Goal: Transaction & Acquisition: Purchase product/service

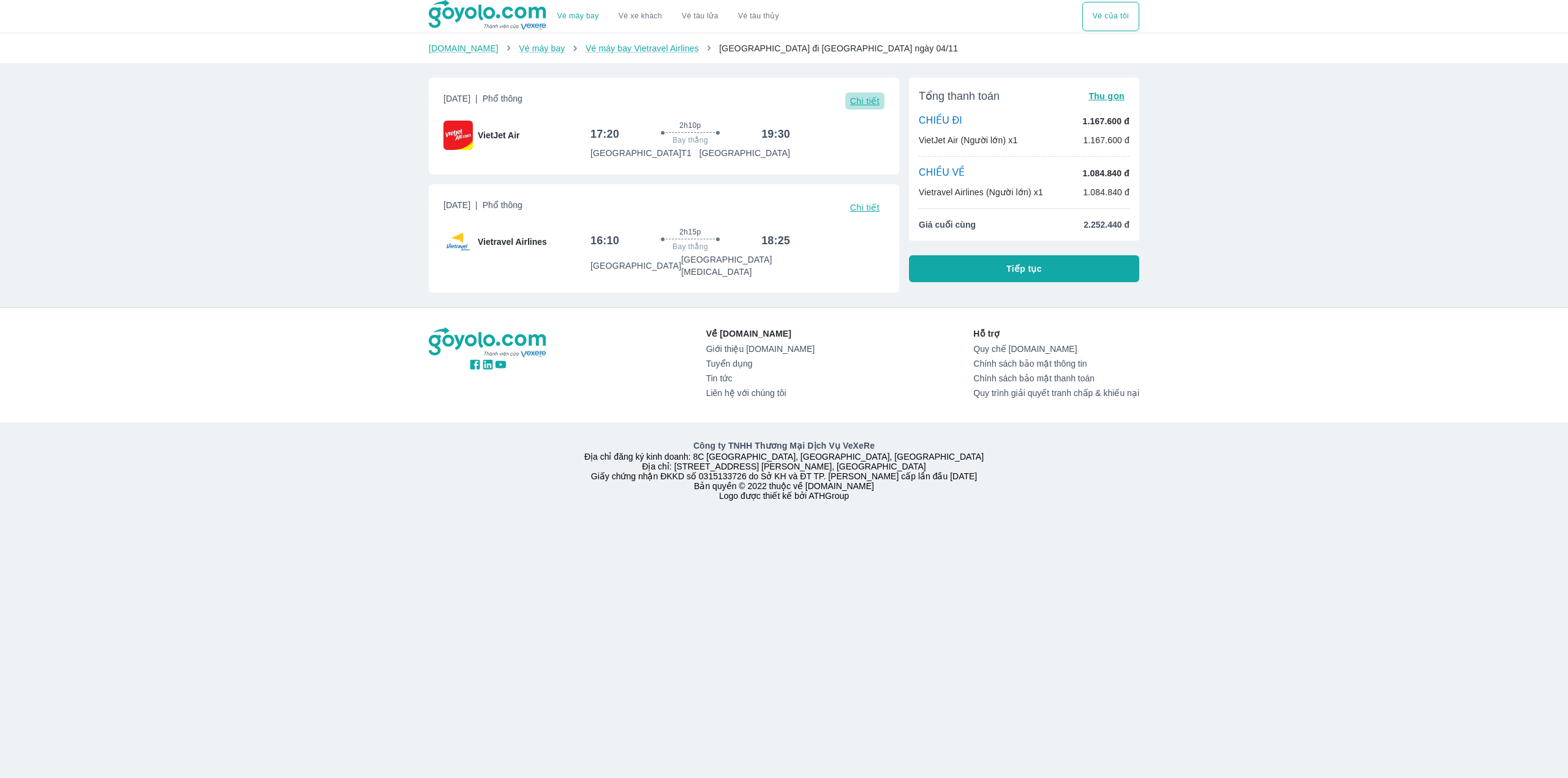
click at [865, 103] on span "Chi tiết" at bounding box center [865, 100] width 29 height 9
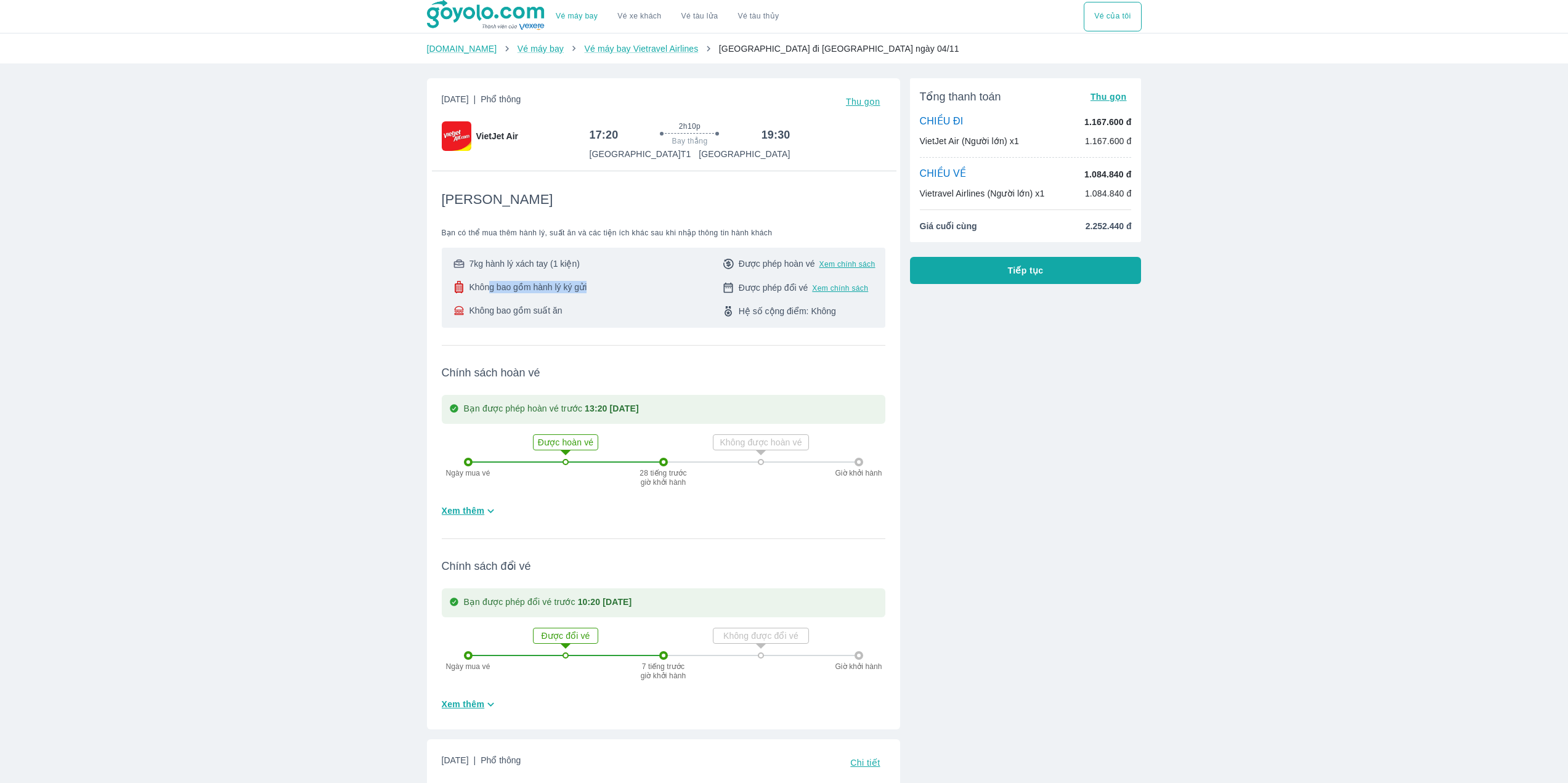
drag, startPoint x: 491, startPoint y: 287, endPoint x: 594, endPoint y: 283, distance: 103.1
click at [591, 283] on div "7kg hành lý xách tay (1 kiện) Không bao gồm hành lý ký gửi Không bao gồm suất ă…" at bounding box center [664, 287] width 424 height 61
click at [602, 284] on div "7kg hành lý xách tay (1 kiện) Không bao gồm hành lý ký gửi Không bao gồm suất ă…" at bounding box center [664, 287] width 424 height 61
drag, startPoint x: 638, startPoint y: 475, endPoint x: 704, endPoint y: 482, distance: 66.4
click at [700, 481] on div "Ngày mua vé Được hoàn vé 28 tiếng trước giờ khởi hành Không được hoàn vé Giờ kh…" at bounding box center [664, 462] width 399 height 77
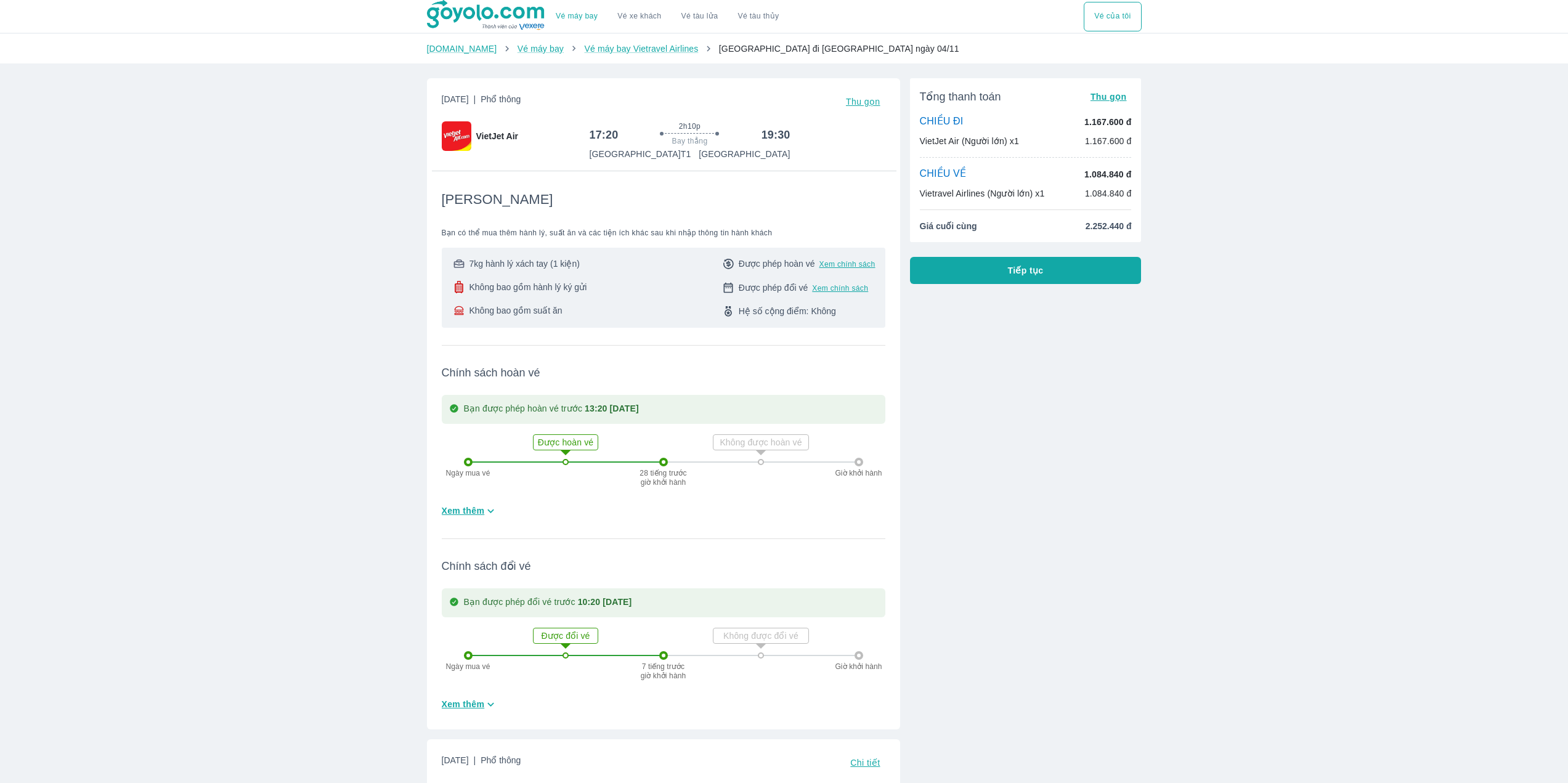
click at [708, 483] on div "Ngày mua vé Được hoàn vé 28 tiếng trước giờ khởi hành Không được hoàn vé Giờ kh…" at bounding box center [664, 462] width 399 height 77
click at [864, 105] on span "Thu gọn" at bounding box center [863, 101] width 34 height 10
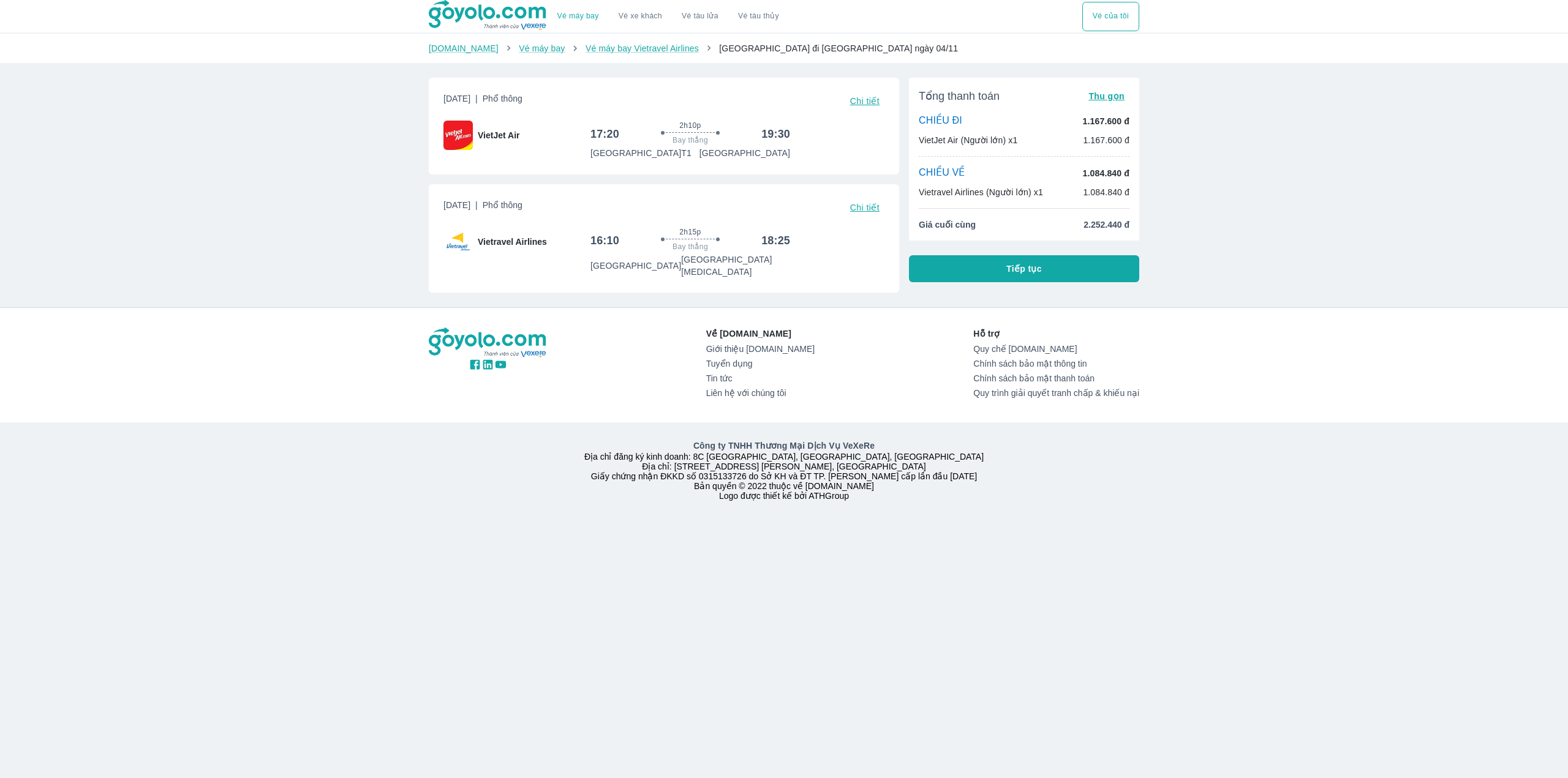
click at [861, 208] on span "Chi tiết" at bounding box center [865, 207] width 29 height 9
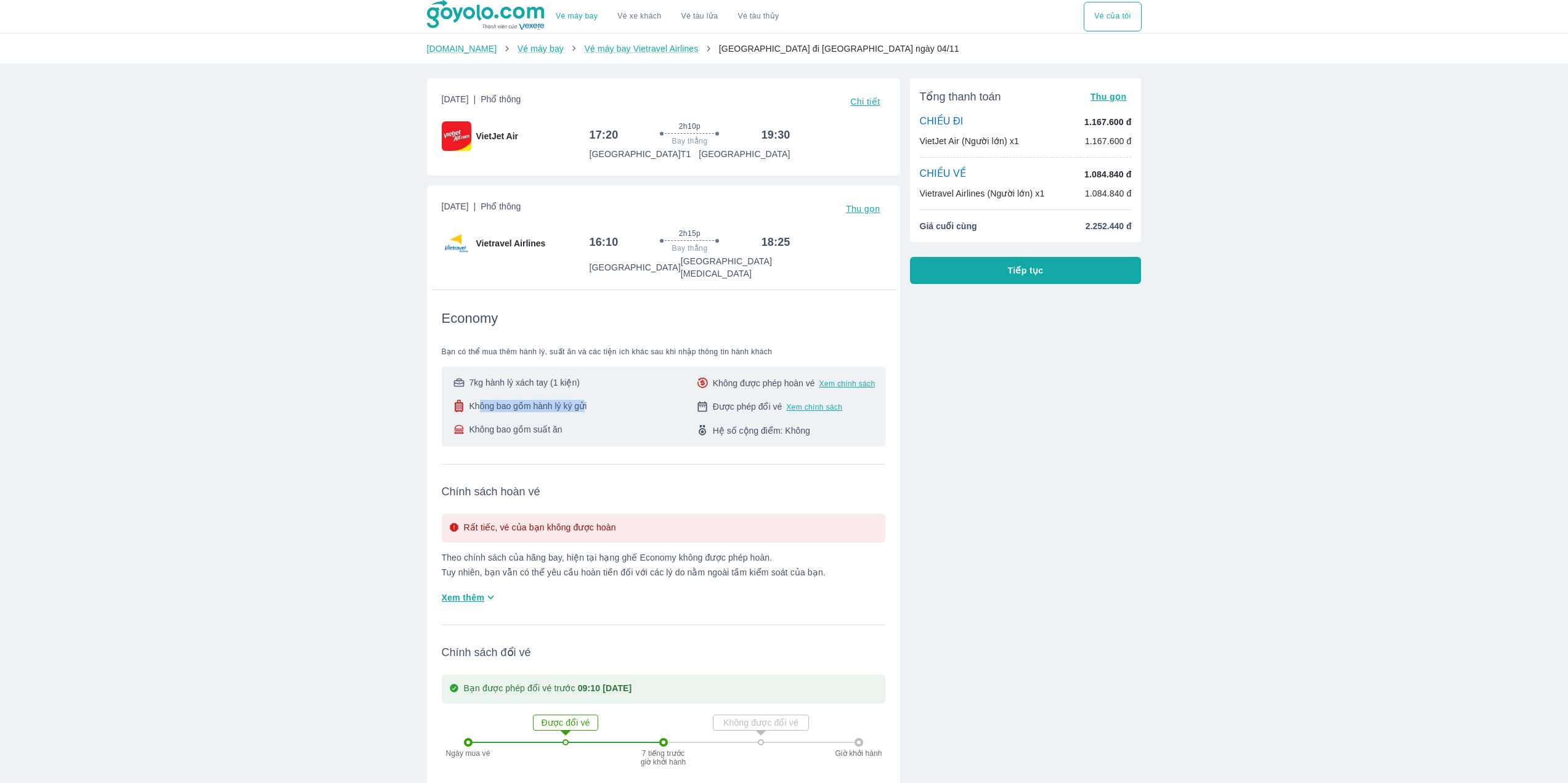
drag, startPoint x: 504, startPoint y: 396, endPoint x: 586, endPoint y: 396, distance: 82.0
click at [585, 400] on span "Không bao gồm hành lý ký gửi" at bounding box center [527, 406] width 118 height 12
click at [586, 400] on span "Không bao gồm hành lý ký gửi" at bounding box center [527, 406] width 118 height 12
drag, startPoint x: 477, startPoint y: 410, endPoint x: 605, endPoint y: 417, distance: 128.2
click at [586, 415] on div "7kg hành lý xách tay (1 kiện) Không bao gồm hành lý ký gửi Không bao gồm suất ă…" at bounding box center [664, 406] width 424 height 61
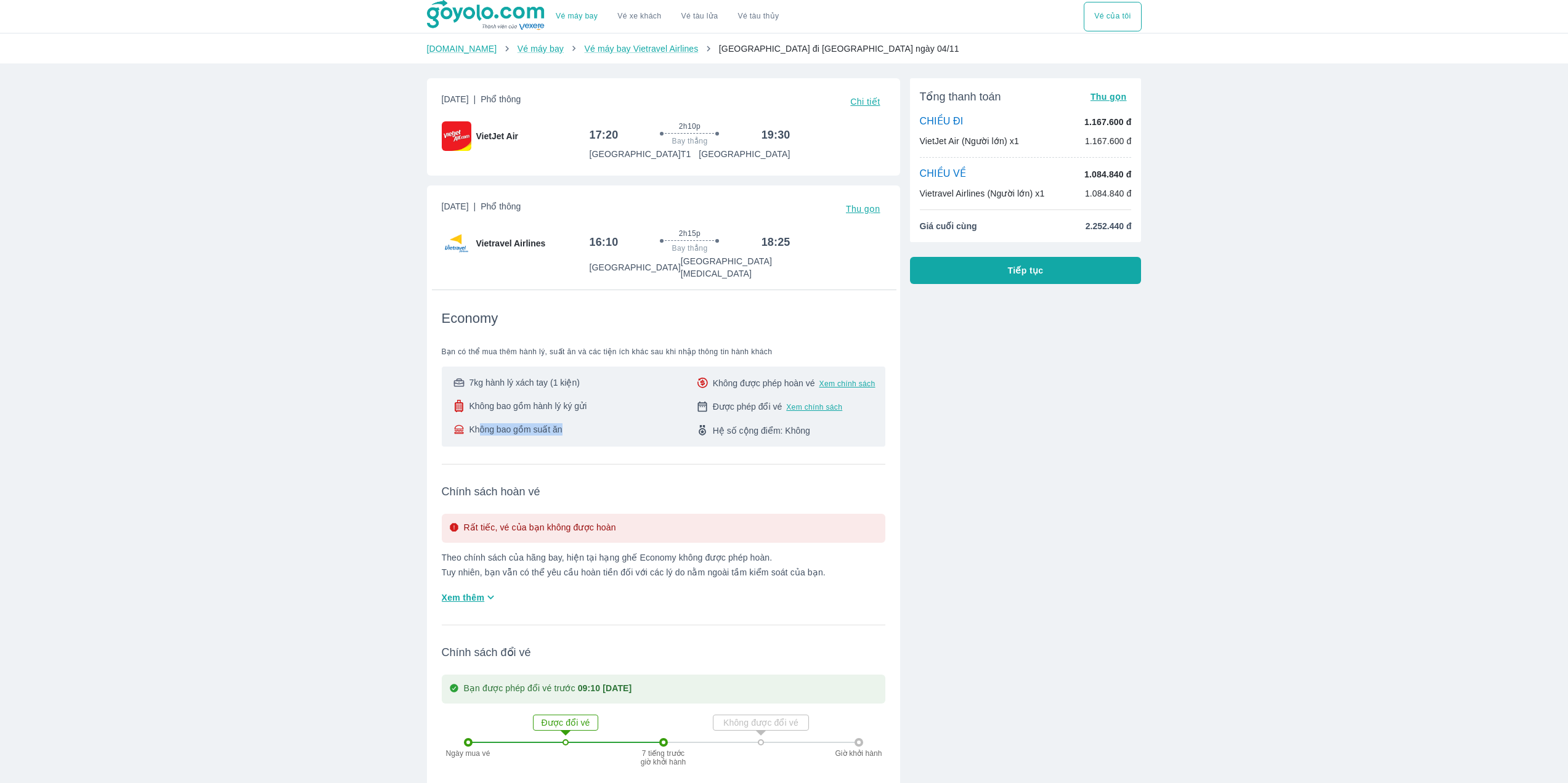
click at [619, 417] on div "7kg hành lý xách tay (1 kiện) Không bao gồm hành lý ký gửi Không bao gồm suất ă…" at bounding box center [664, 406] width 424 height 61
drag, startPoint x: 776, startPoint y: 371, endPoint x: 792, endPoint y: 369, distance: 16.1
click at [791, 377] on span "Không được phép hoàn vé" at bounding box center [764, 383] width 102 height 12
click at [798, 377] on span "Không được phép hoàn vé" at bounding box center [764, 383] width 102 height 12
drag, startPoint x: 732, startPoint y: 387, endPoint x: 759, endPoint y: 390, distance: 27.2
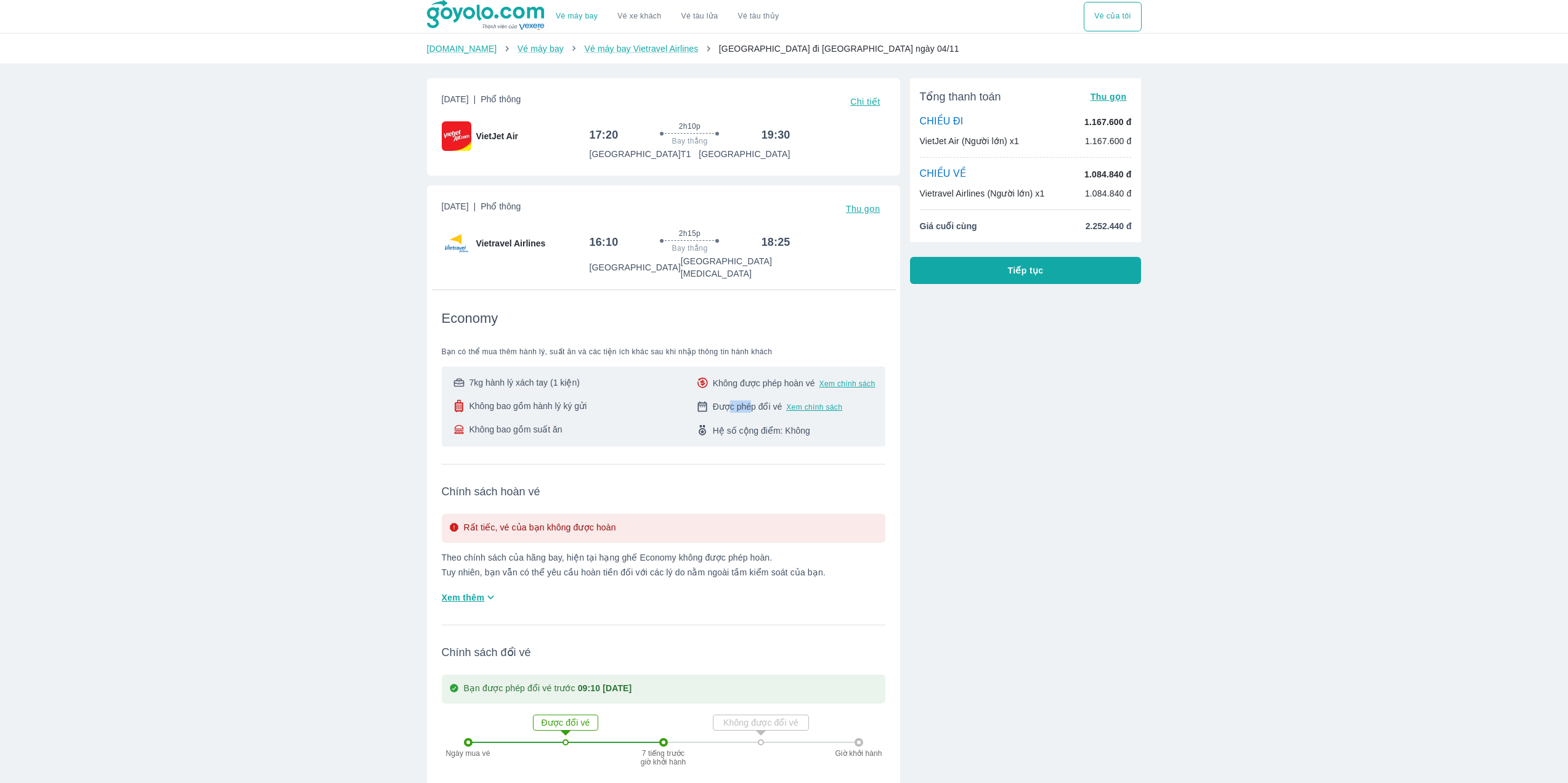
click at [756, 389] on div "Không được phép hoàn vé Xem chính sách Được phép đổi vé Xem chính sách Hệ số cộ…" at bounding box center [785, 406] width 181 height 61
click at [762, 401] on span "Được phép đổi vé" at bounding box center [747, 406] width 69 height 12
drag, startPoint x: 539, startPoint y: 422, endPoint x: 561, endPoint y: 422, distance: 22.0
click at [560, 422] on div "7kg hành lý xách tay (1 kiện) Không bao gồm hành lý ký gửi Không bao gồm suất ă…" at bounding box center [663, 407] width 444 height 80
click at [575, 423] on div "Không bao gồm suất ăn" at bounding box center [519, 429] width 135 height 12
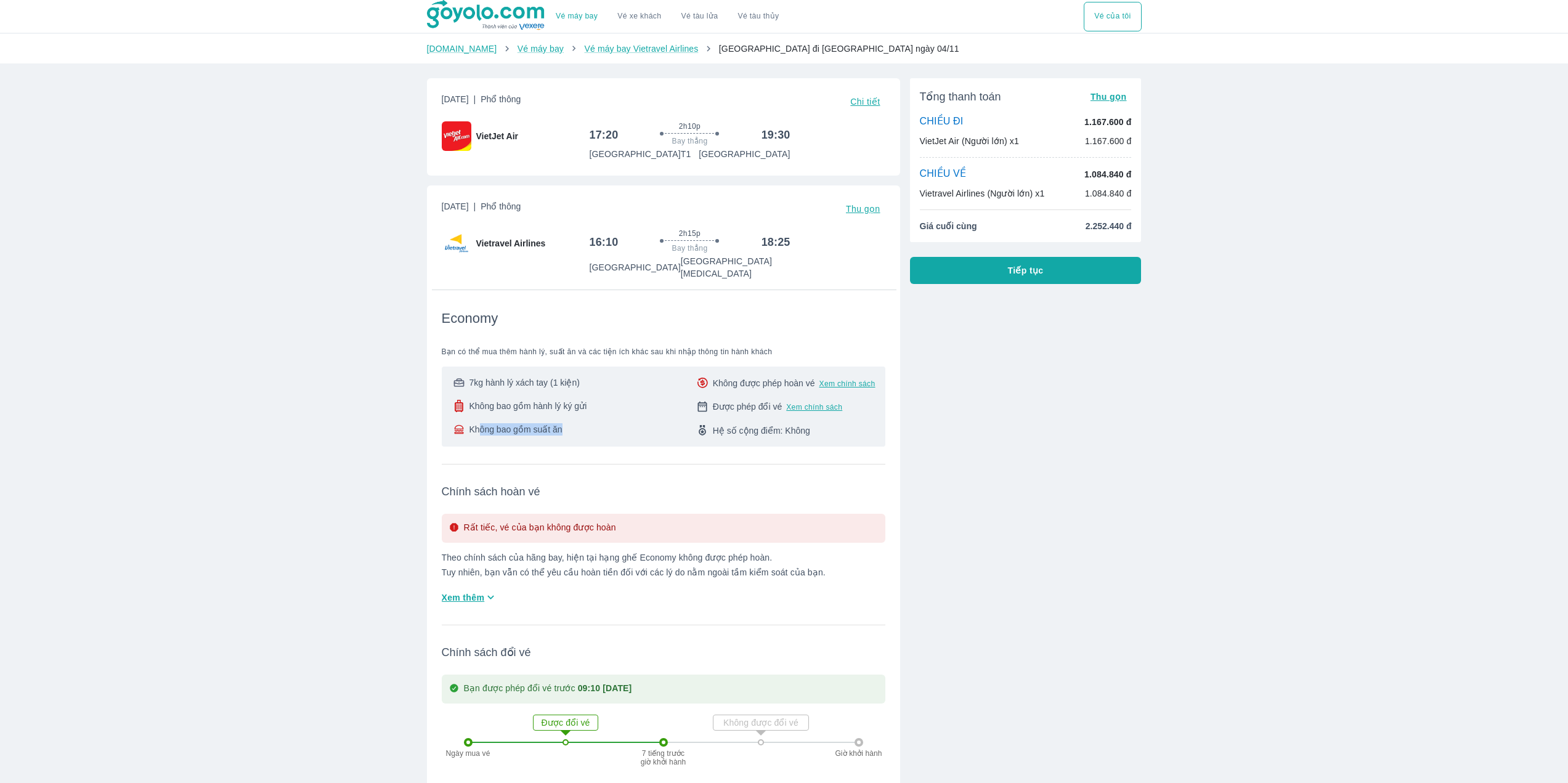
click at [560, 427] on div "7kg hành lý xách tay (1 kiện) Không bao gồm hành lý ký gửi Không bao gồm suất ă…" at bounding box center [663, 407] width 444 height 80
click at [567, 423] on div "Không bao gồm suất ăn" at bounding box center [519, 429] width 135 height 12
click at [561, 423] on div "Không bao gồm suất ăn" at bounding box center [519, 429] width 135 height 12
click at [1027, 276] on span "Tiếp tục" at bounding box center [1026, 271] width 36 height 12
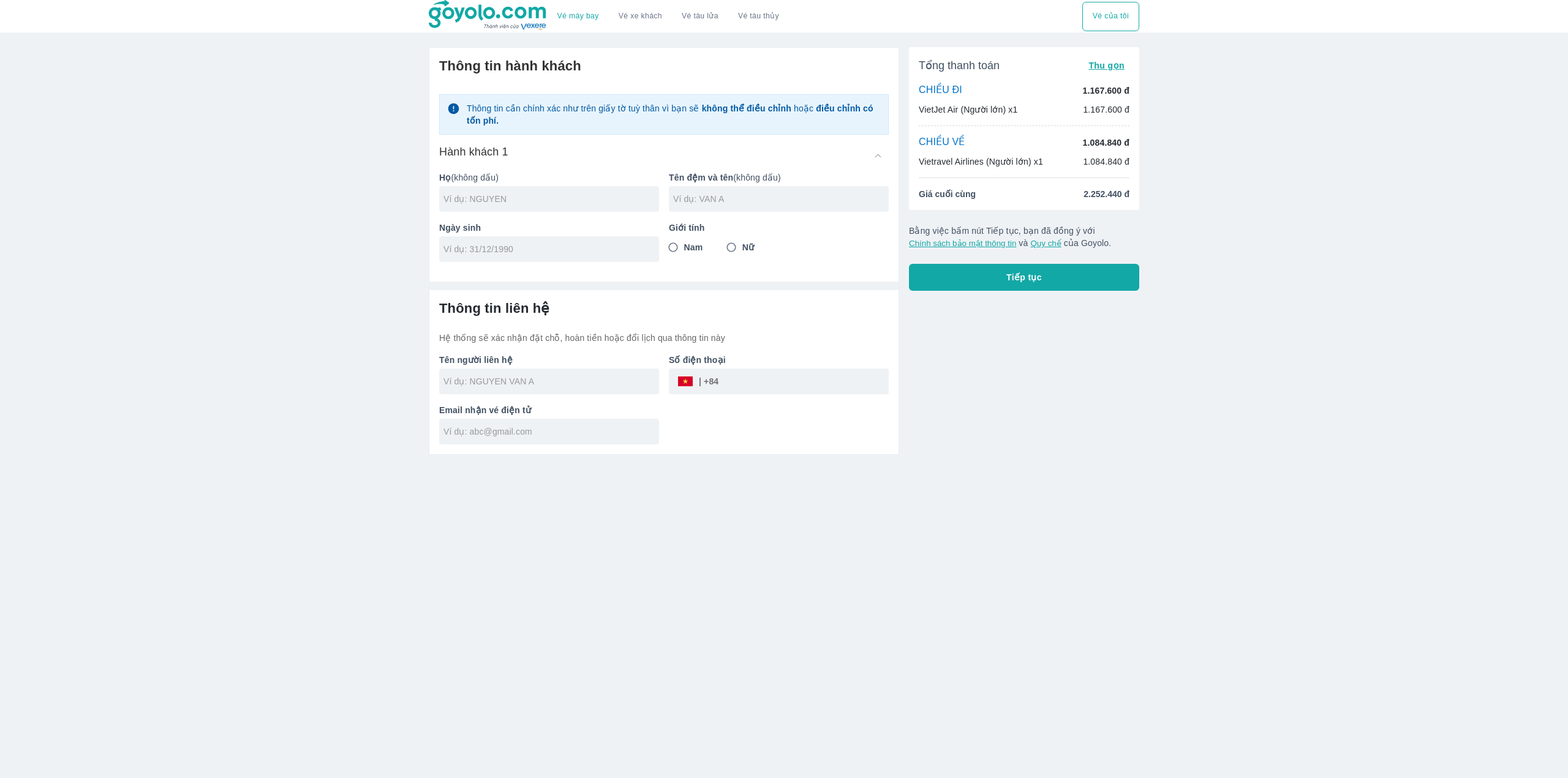
click at [528, 208] on div at bounding box center [549, 198] width 220 height 25
type input "NMASD"
type input "NMASDNAMS"
type input "/1"
type input "/2"
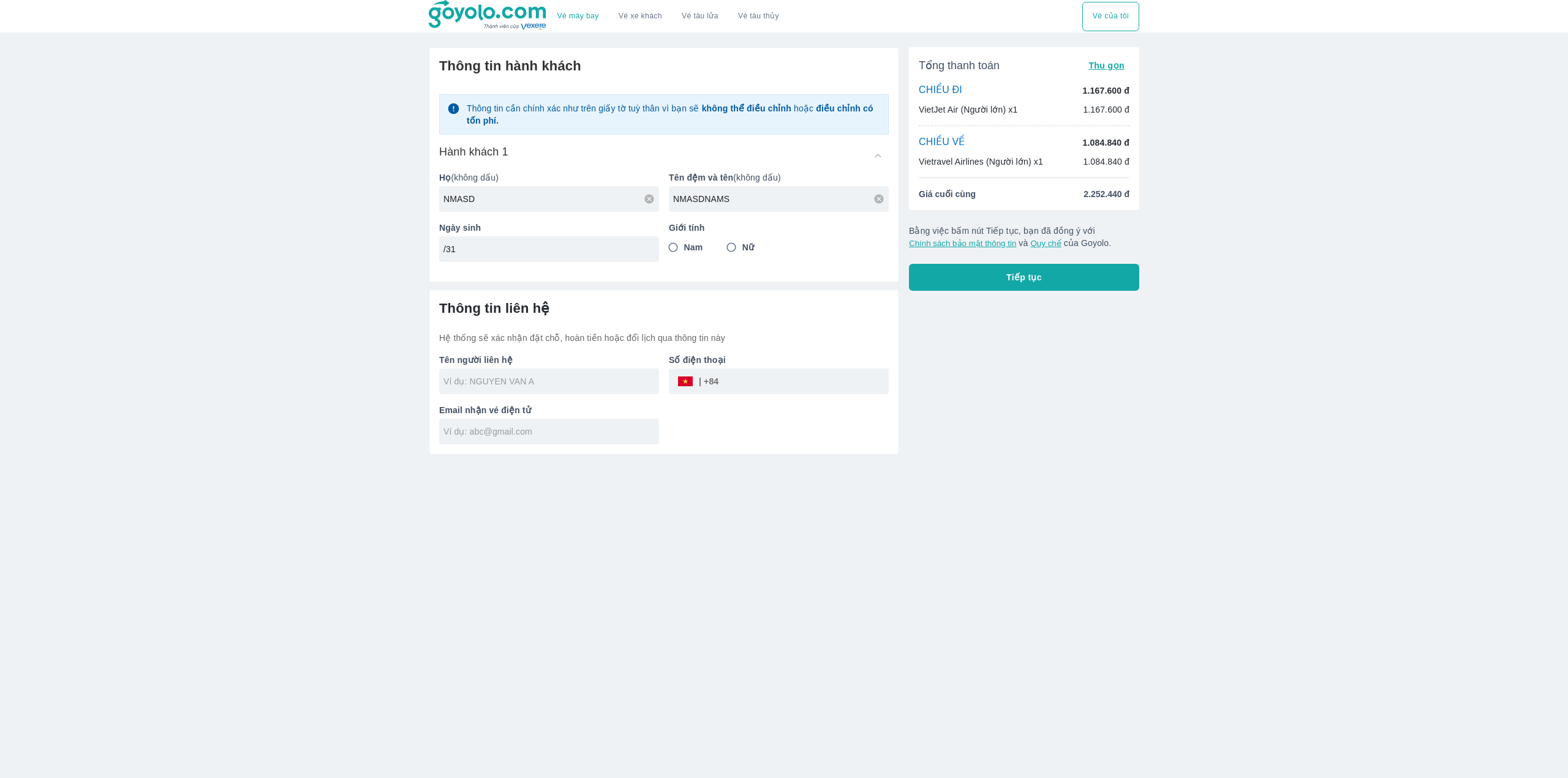
type input "/3"
type input "3"
type input "[DATE]"
click at [670, 247] on input "Nam" at bounding box center [673, 247] width 22 height 22
radio input "true"
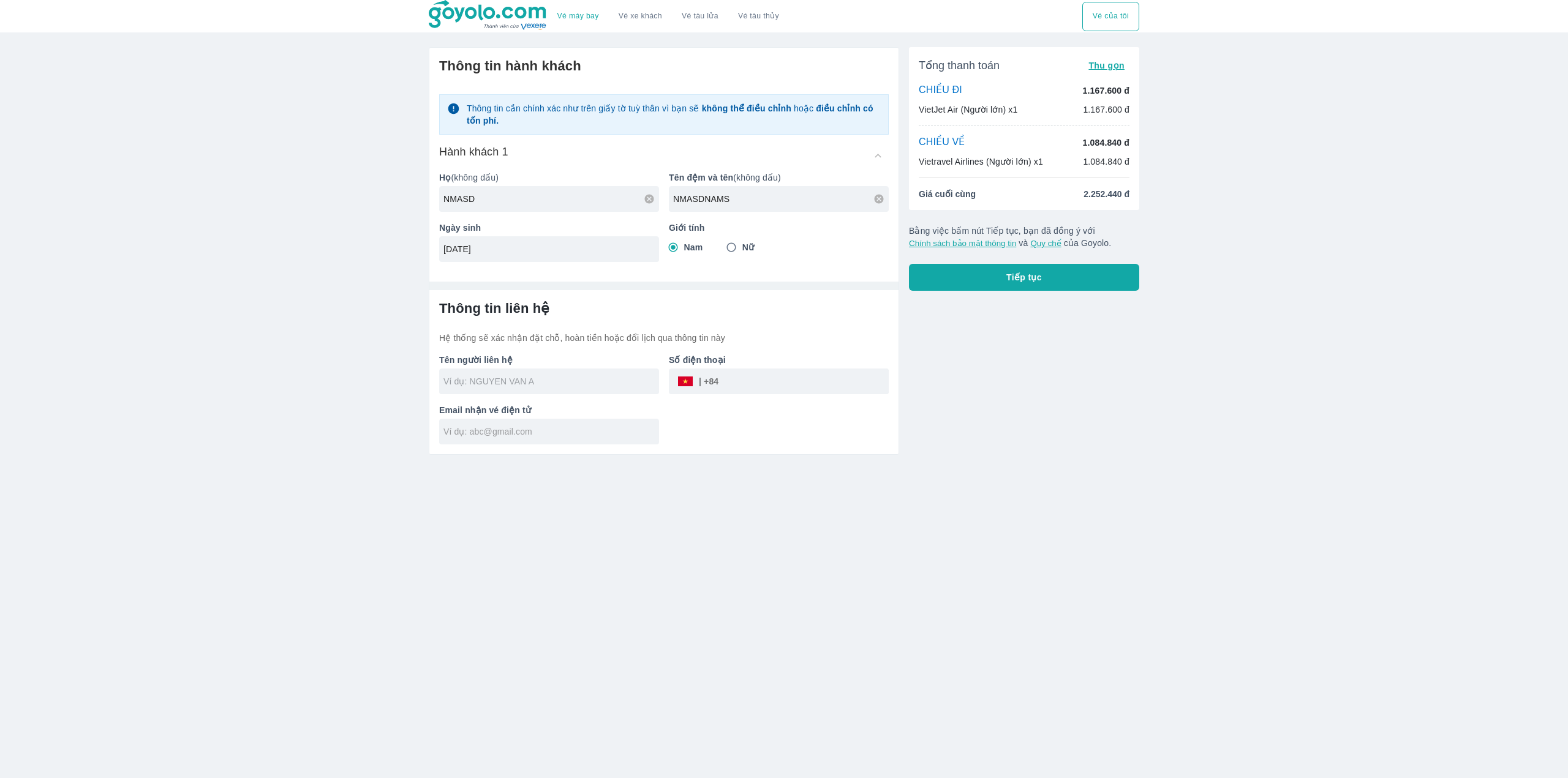
click at [517, 383] on input "text" at bounding box center [551, 381] width 216 height 12
type input "NMASD NMASDNAMS"
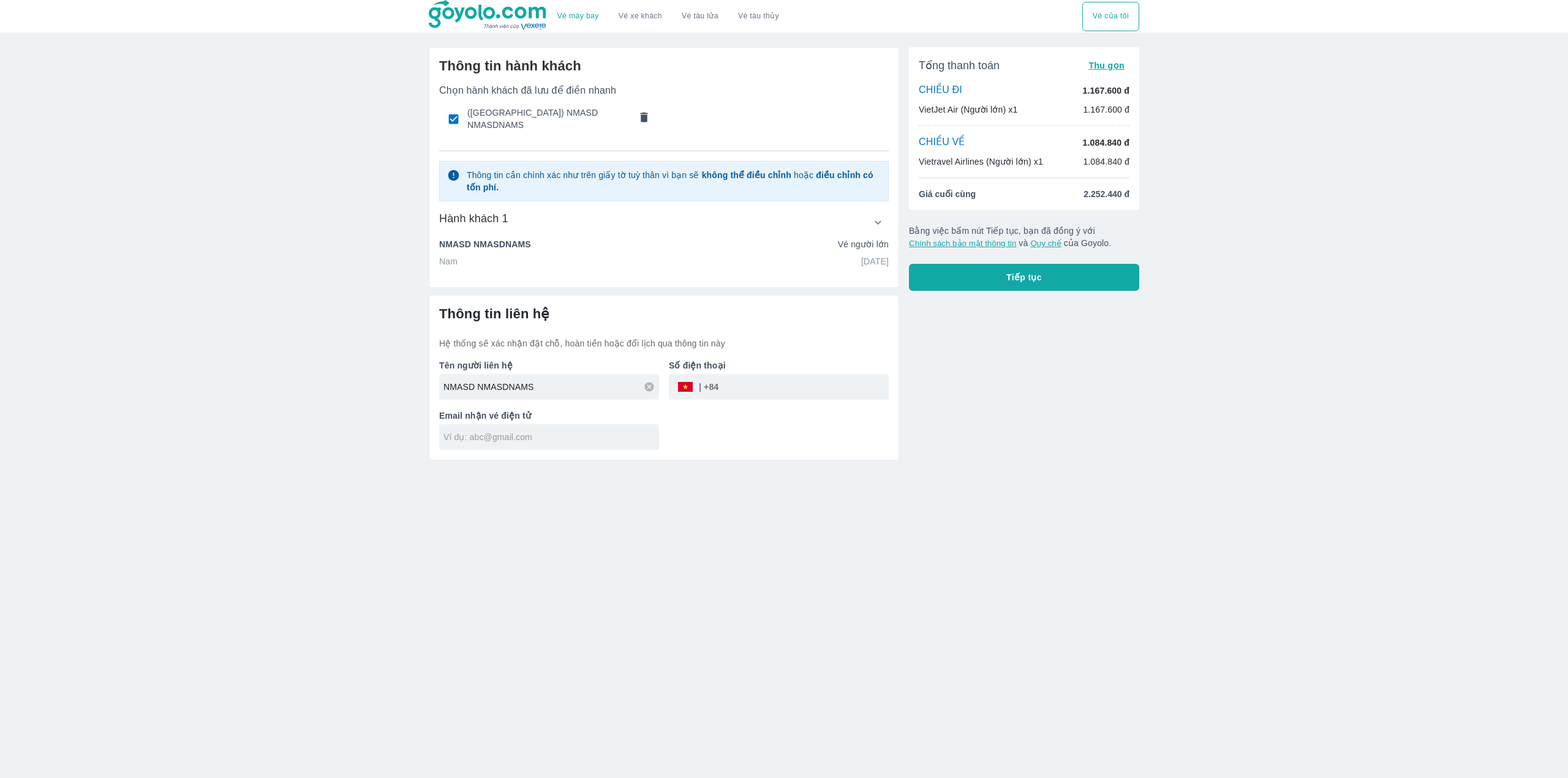
click at [766, 387] on input "tel" at bounding box center [804, 386] width 170 height 29
type input "3887543292"
drag, startPoint x: 516, startPoint y: 421, endPoint x: 514, endPoint y: 429, distance: 8.2
click at [514, 427] on div "Email nhận vé điện tử" at bounding box center [544, 438] width 230 height 50
click at [518, 438] on div at bounding box center [549, 450] width 220 height 25
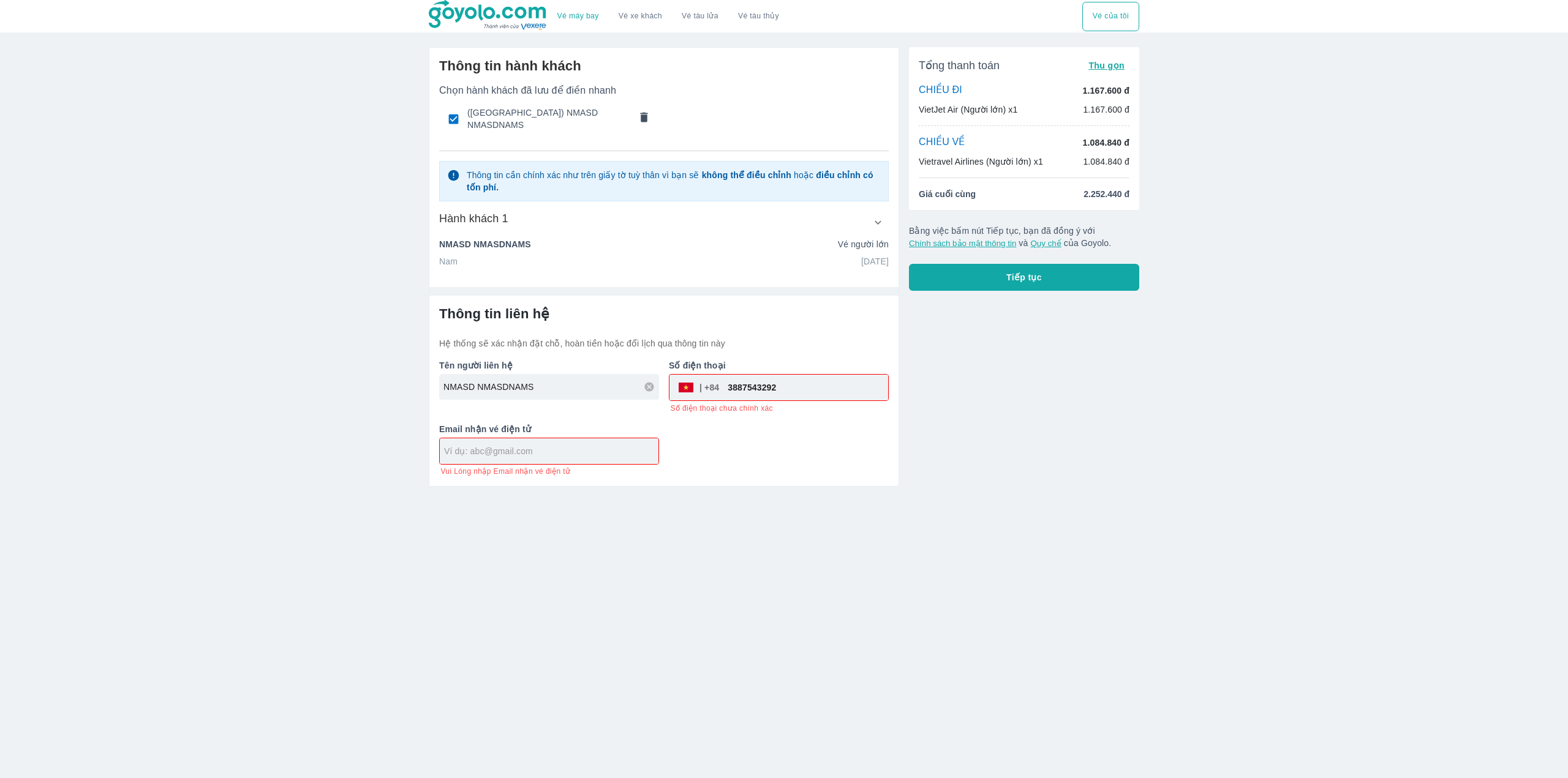
drag, startPoint x: 793, startPoint y: 381, endPoint x: 730, endPoint y: 386, distance: 63.2
click at [730, 386] on input "3887543292" at bounding box center [804, 387] width 169 height 29
drag, startPoint x: 909, startPoint y: 653, endPoint x: 760, endPoint y: 515, distance: 203.1
click at [905, 652] on div "Vé máy bay Vé xe khách Vé tàu lửa Vé tàu thủy Vé của tôi Thông tin hành khách C…" at bounding box center [784, 389] width 1568 height 778
click at [764, 380] on input "98" at bounding box center [804, 387] width 169 height 29
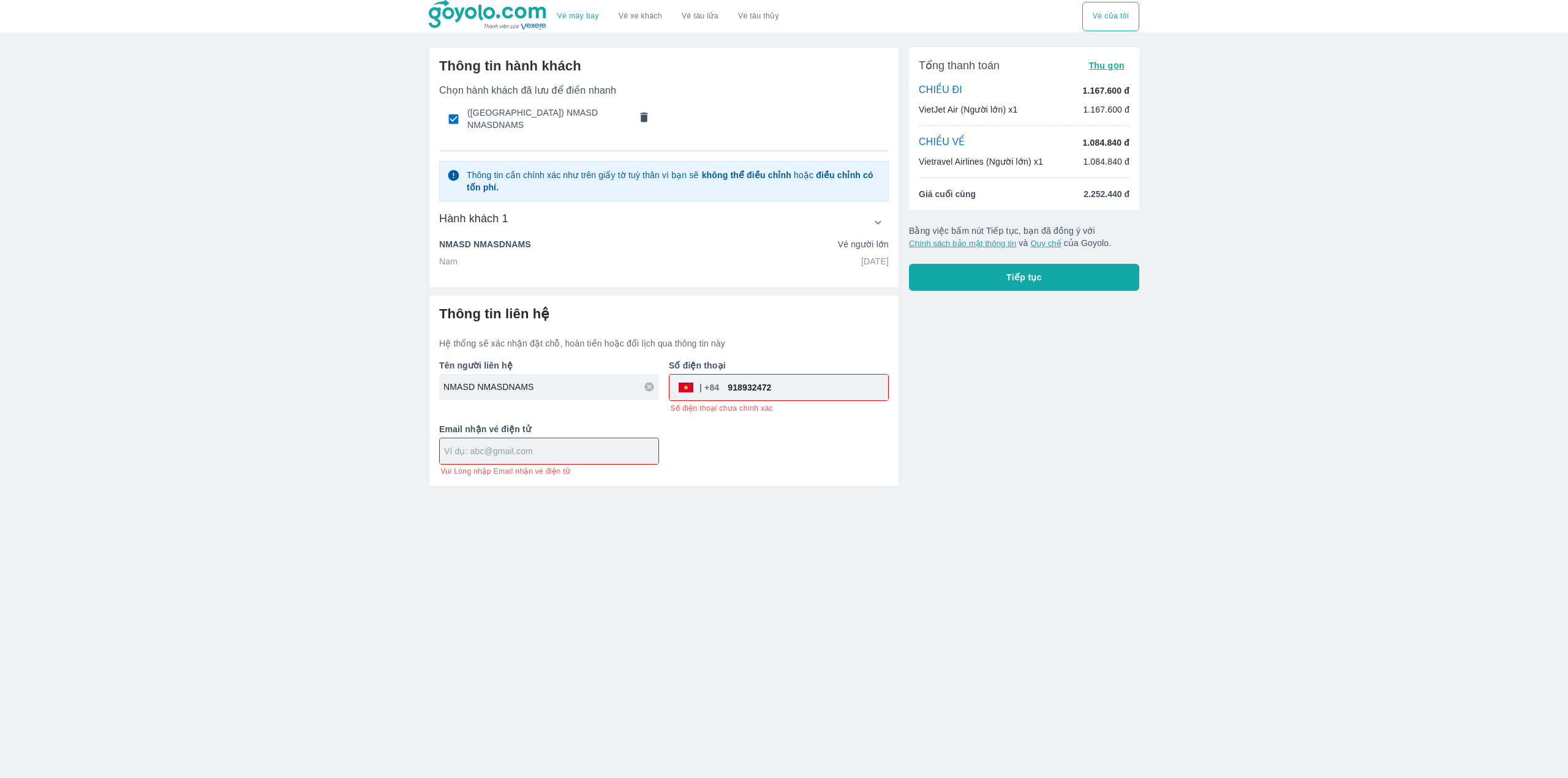
type input "918932472"
click at [704, 544] on div "Vé máy bay Vé xe khách Vé tàu lửa Vé tàu thủy Vé của tôi Thông tin hành khách C…" at bounding box center [784, 389] width 1568 height 778
click at [536, 437] on input "text" at bounding box center [551, 437] width 214 height 12
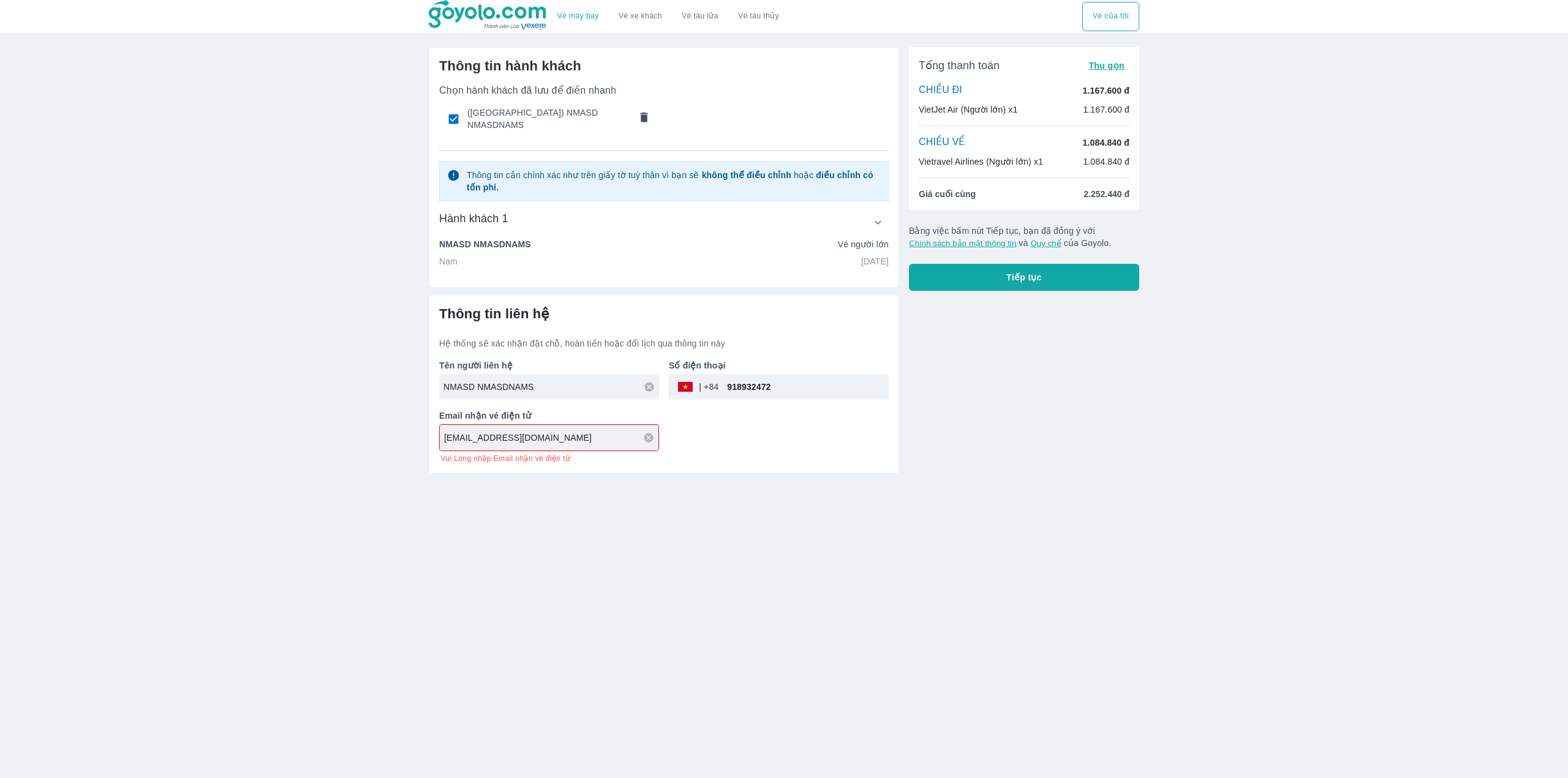
type input "[EMAIL_ADDRESS][DOMAIN_NAME]"
click at [634, 493] on div "Vé máy bay Vé xe khách Vé tàu lửa Vé tàu thủy Vé của tôi Thông tin hành khách C…" at bounding box center [784, 389] width 1568 height 778
click at [1056, 285] on button "Tiếp tục" at bounding box center [1024, 277] width 230 height 27
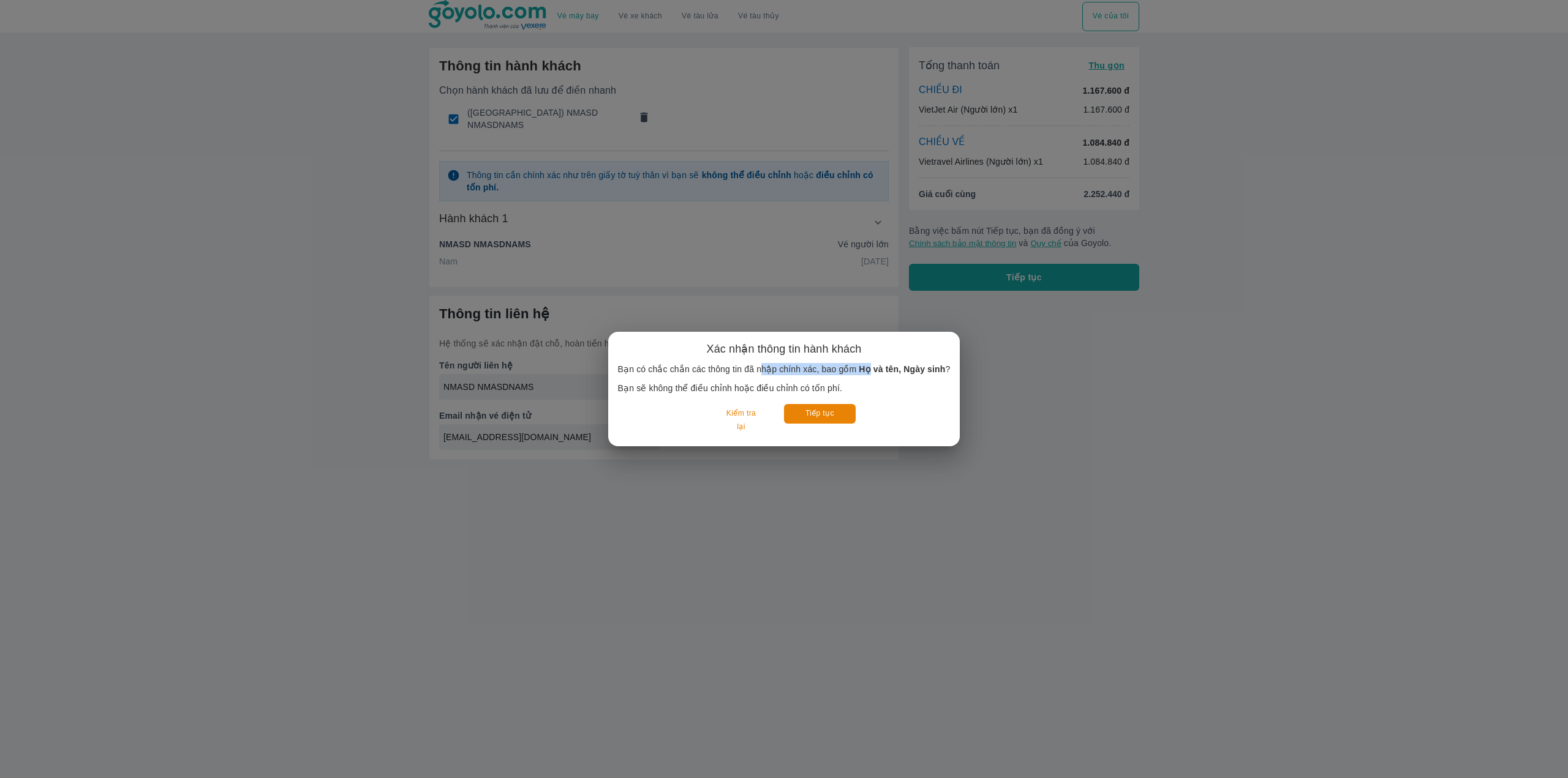
drag, startPoint x: 797, startPoint y: 368, endPoint x: 882, endPoint y: 367, distance: 85.0
click at [876, 367] on p "Bạn có chắc chắn các thông tin đã nhập chính xác, bao gồm Họ và tên, Ngày sinh ?" at bounding box center [785, 369] width 333 height 12
click at [882, 367] on b "Họ và tên, Ngày sinh" at bounding box center [902, 369] width 86 height 9
click at [916, 704] on div "Xác nhận thông tin hành khách Bạn có chắc chắn các thông tin đã nhập chính xác,…" at bounding box center [784, 389] width 1568 height 778
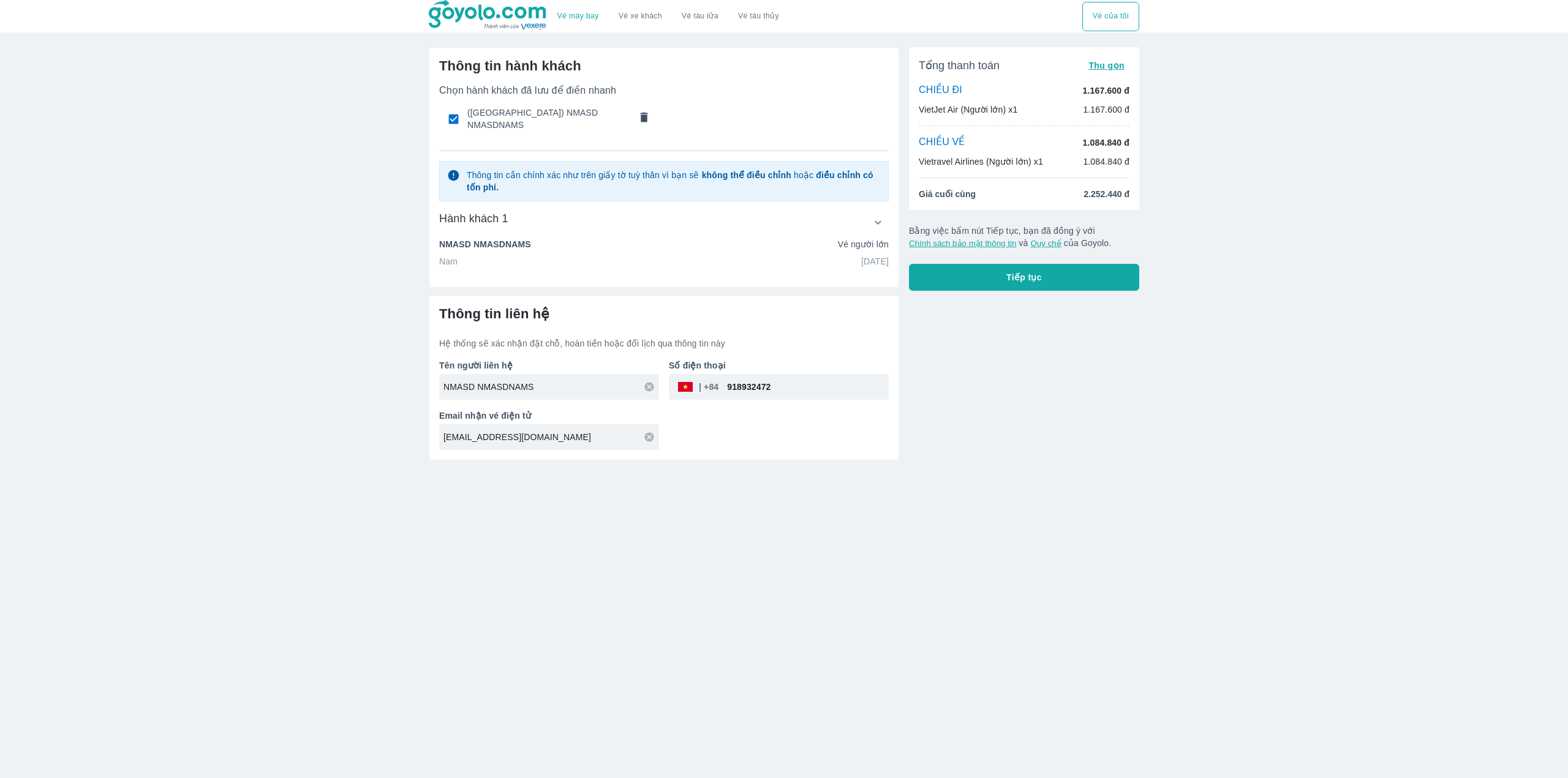
click at [1006, 279] on button "Tiếp tục" at bounding box center [1024, 277] width 230 height 27
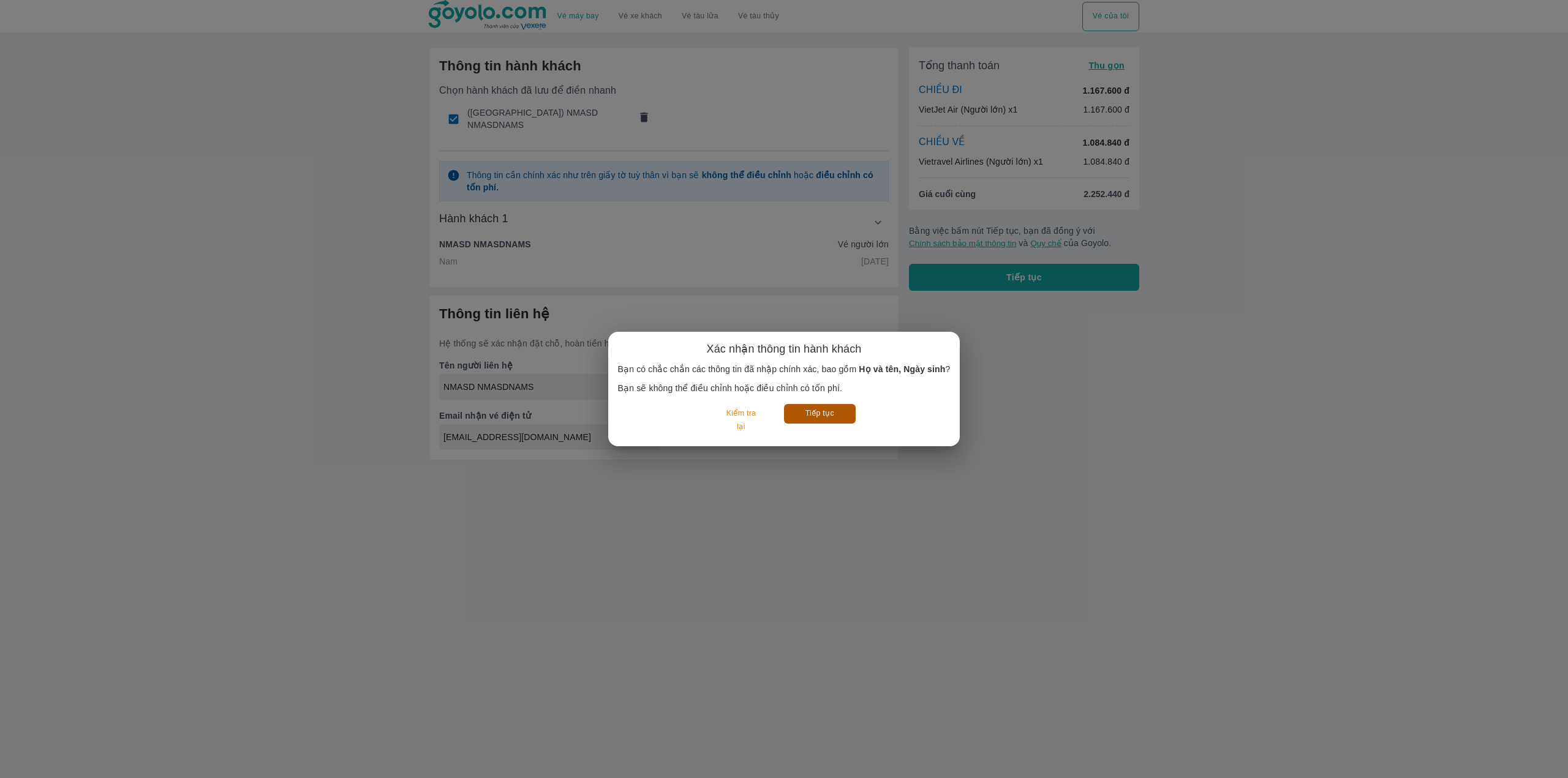
click at [838, 406] on button "Tiếp tục" at bounding box center [820, 413] width 72 height 19
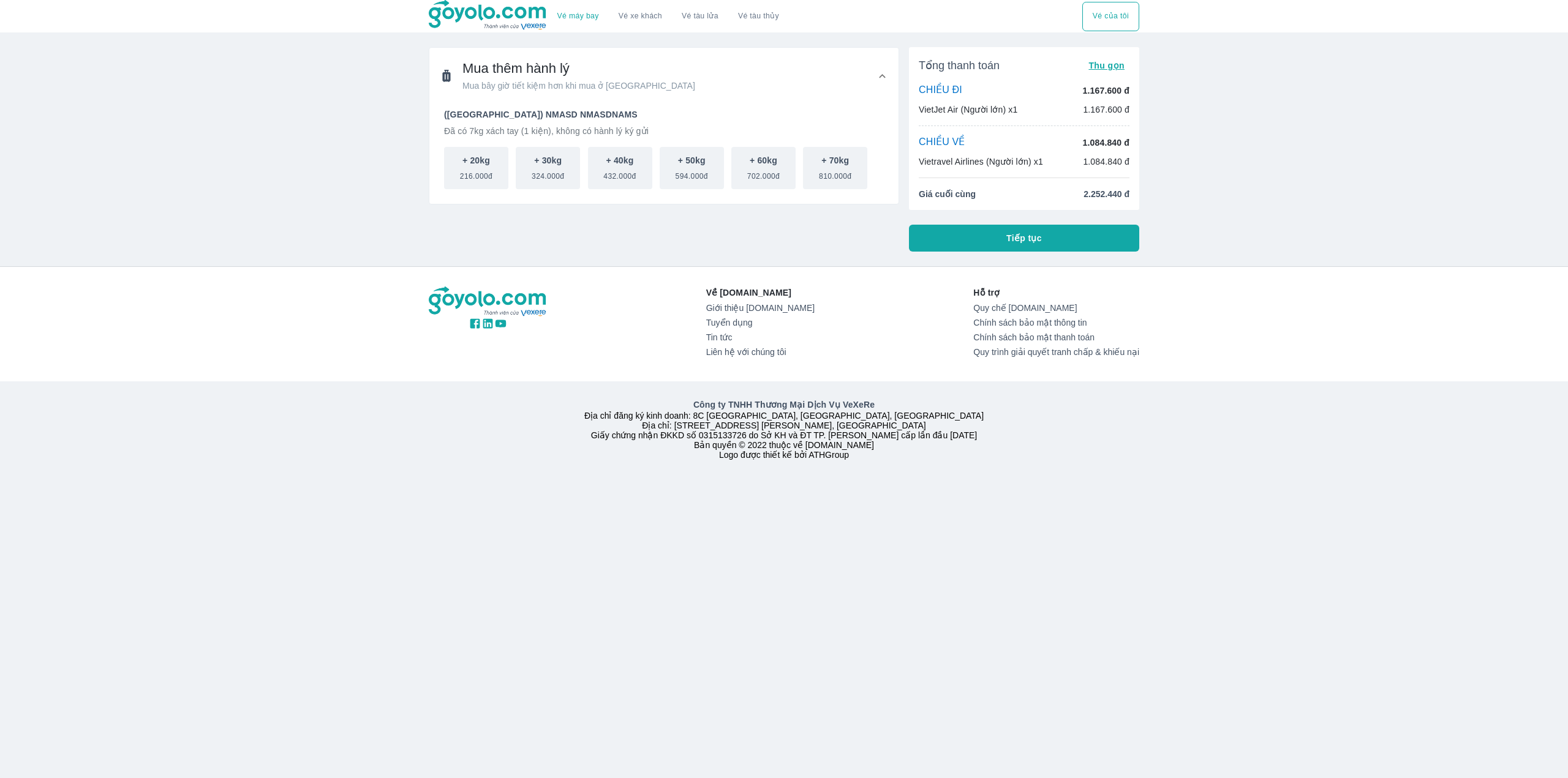
click at [954, 95] on p "CHIỀU ĐI" at bounding box center [940, 90] width 44 height 14
click at [496, 173] on button "+ 20kg 216.000đ" at bounding box center [476, 168] width 65 height 42
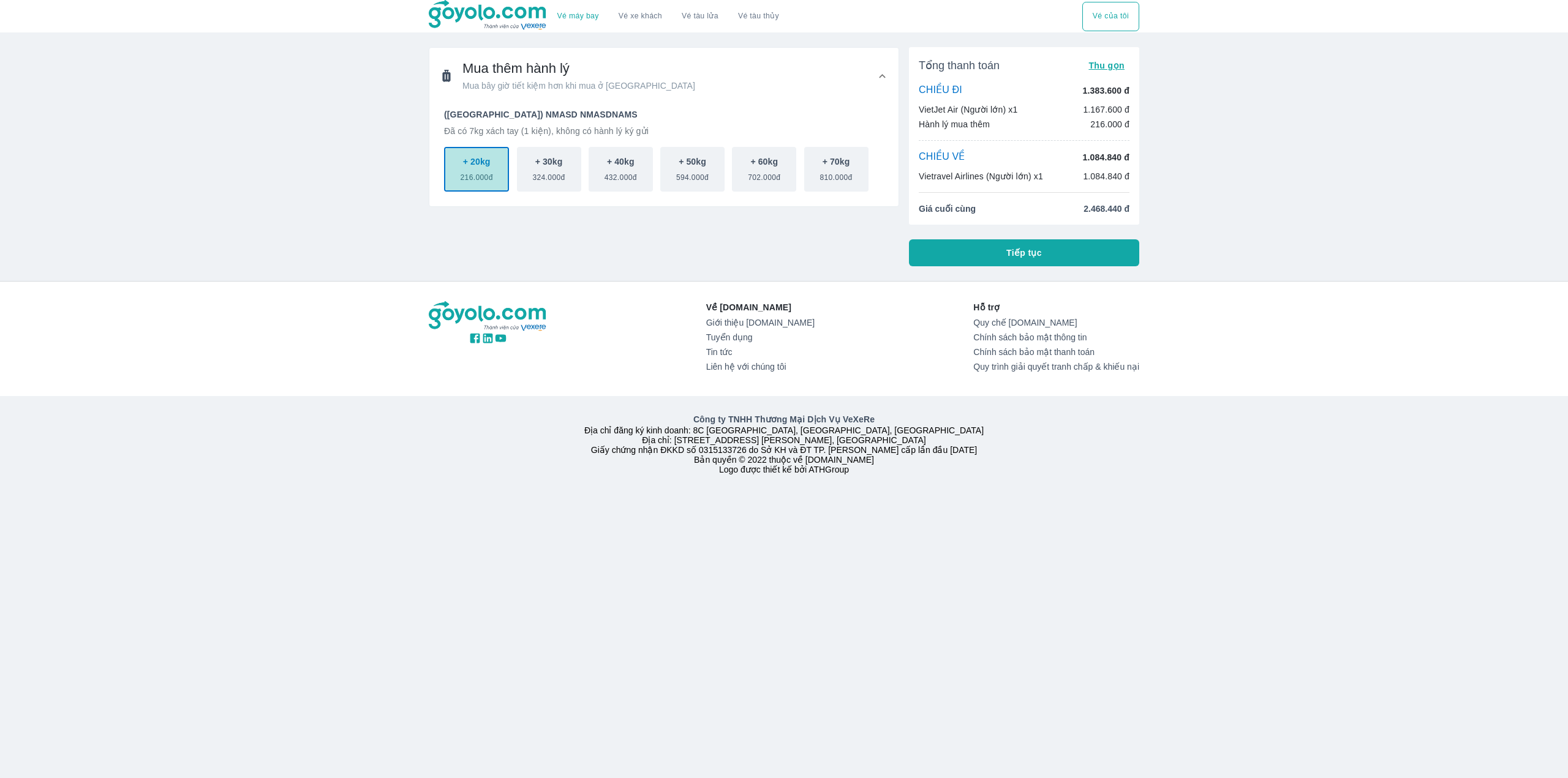
click at [498, 183] on button "+ 20kg 216.000đ" at bounding box center [476, 169] width 65 height 45
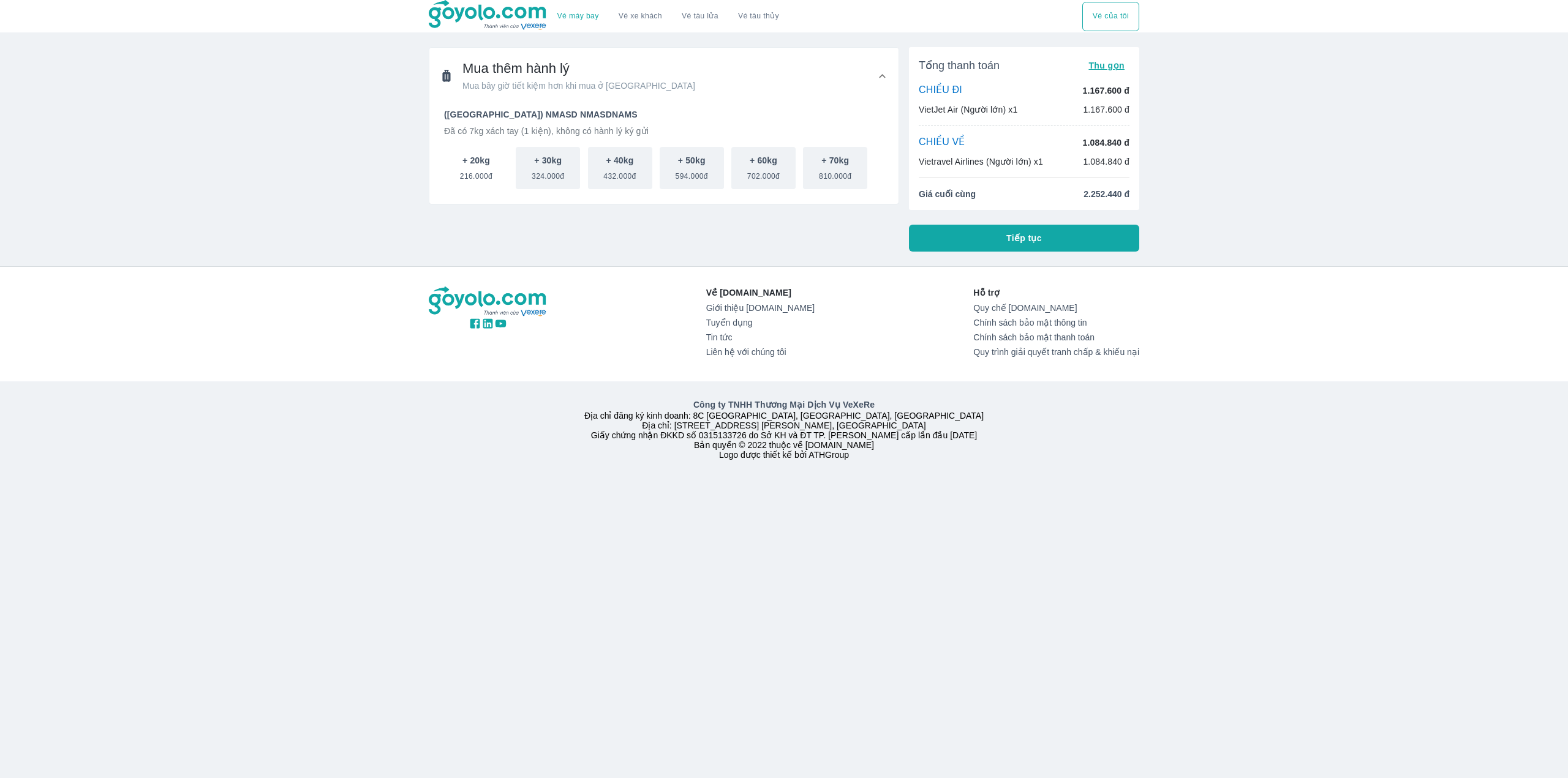
drag, startPoint x: 498, startPoint y: 182, endPoint x: 507, endPoint y: 182, distance: 9.0
click at [499, 182] on button "+ 20kg 216.000đ" at bounding box center [476, 168] width 65 height 42
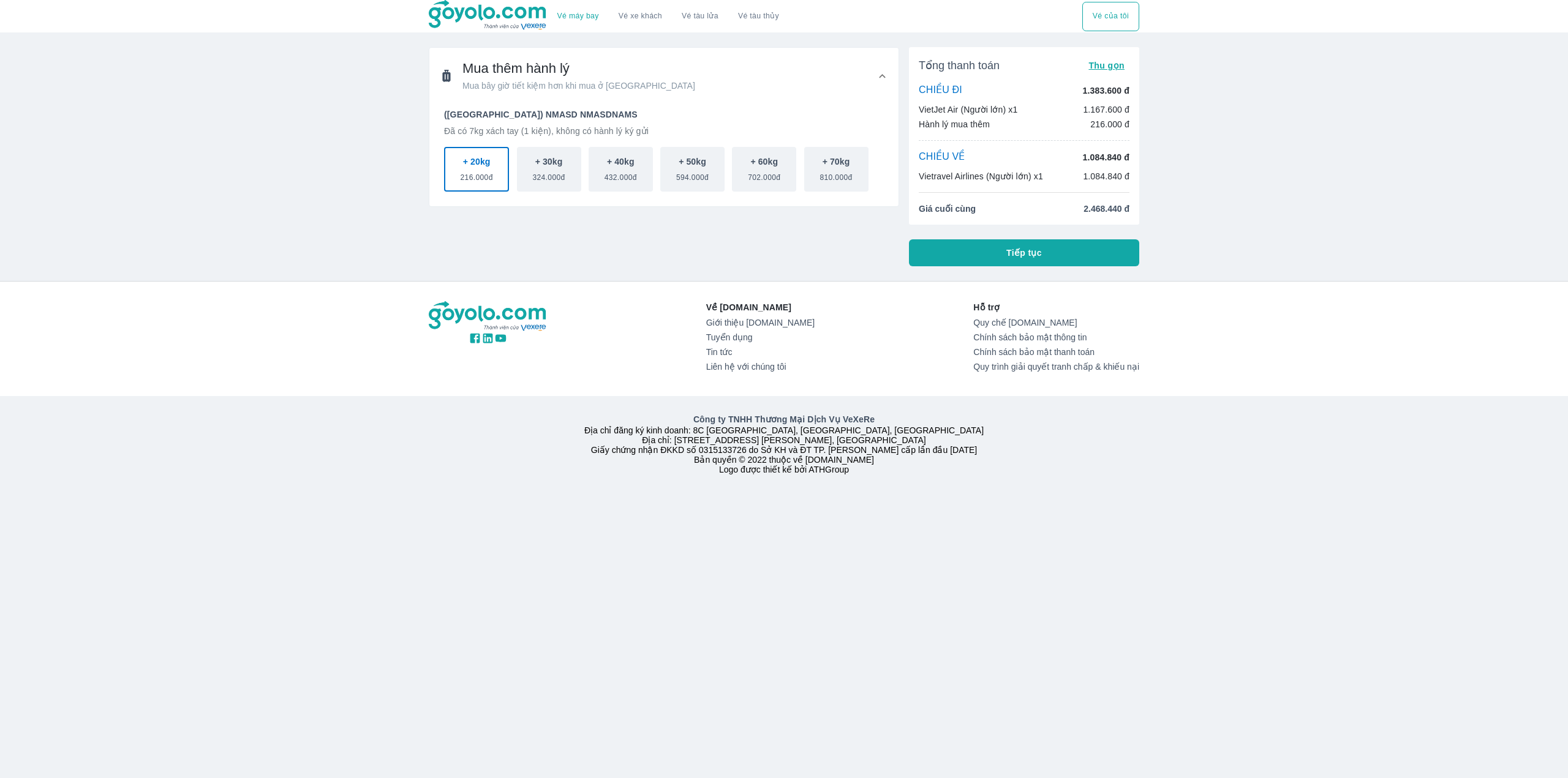
click at [954, 250] on button "Tiếp tục" at bounding box center [1024, 253] width 230 height 27
